Goal: Information Seeking & Learning: Learn about a topic

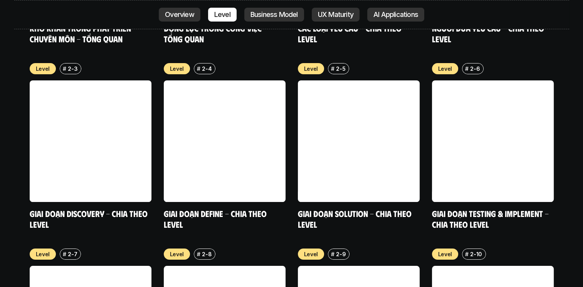
scroll to position [2929, 0]
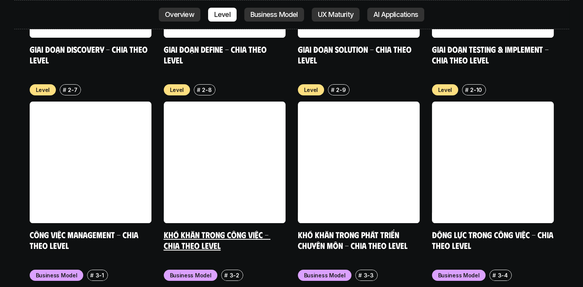
click at [265, 115] on link at bounding box center [225, 163] width 122 height 122
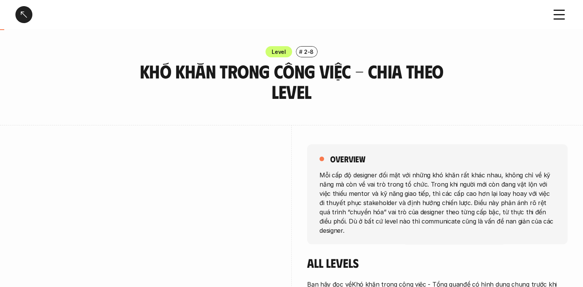
click at [22, 12] on div at bounding box center [23, 14] width 17 height 17
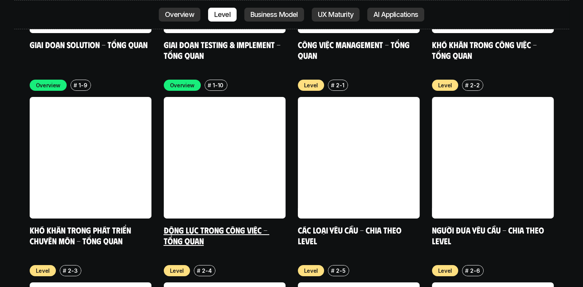
scroll to position [2566, 0]
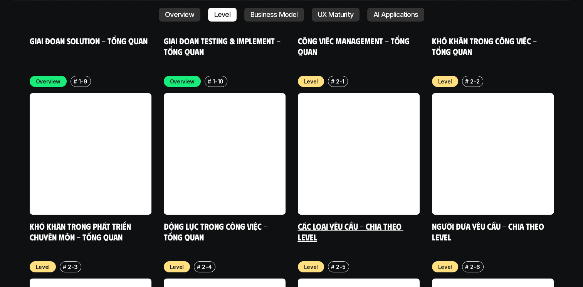
click at [353, 221] on h5 "Các loại yêu cầu - Chia theo level" at bounding box center [359, 231] width 122 height 21
click at [325, 221] on link "Các loại yêu cầu - Chia theo level" at bounding box center [351, 231] width 106 height 21
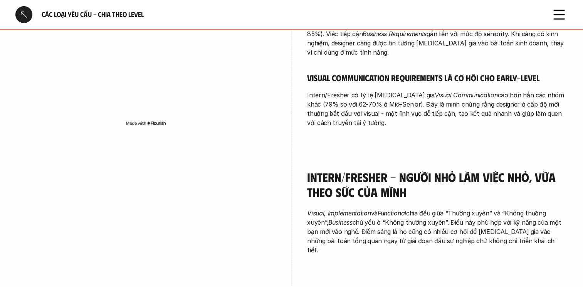
scroll to position [270, 0]
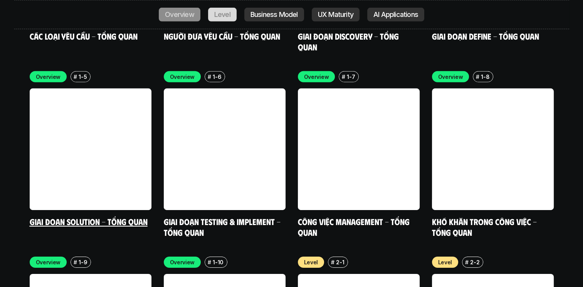
scroll to position [2296, 0]
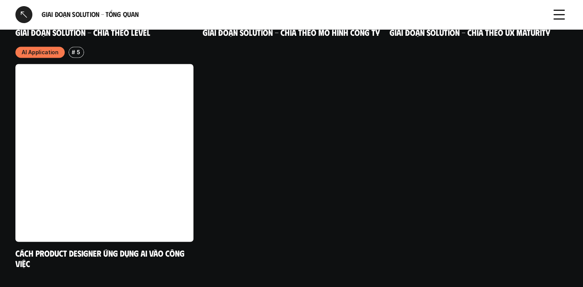
scroll to position [1141, 0]
